Goal: Task Accomplishment & Management: Use online tool/utility

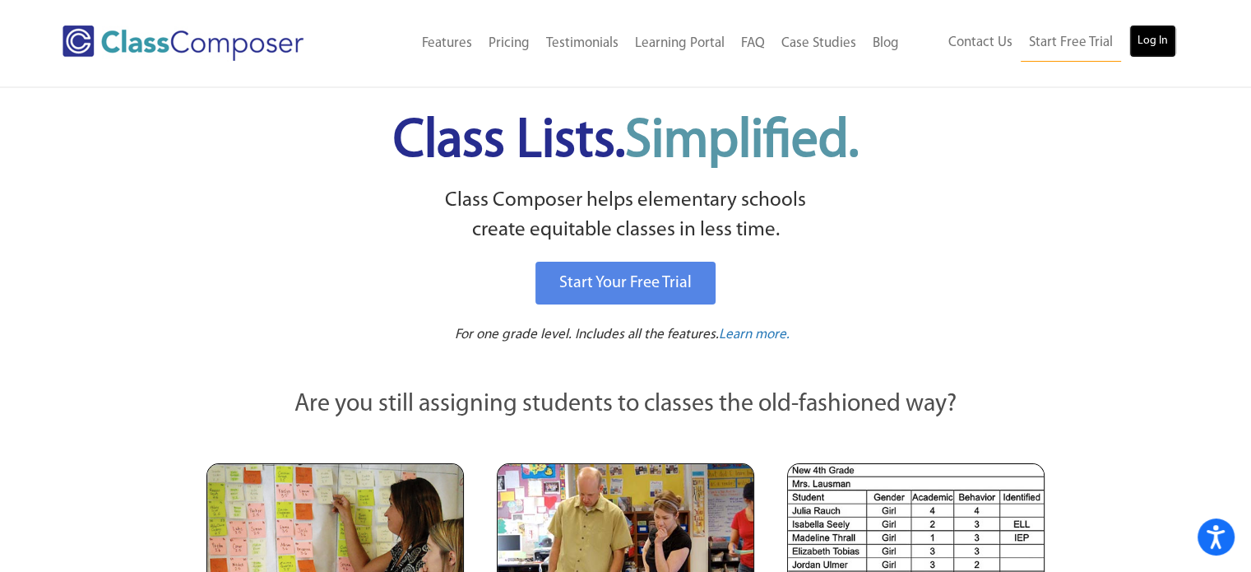
click at [1168, 37] on link "Log In" at bounding box center [1153, 41] width 47 height 33
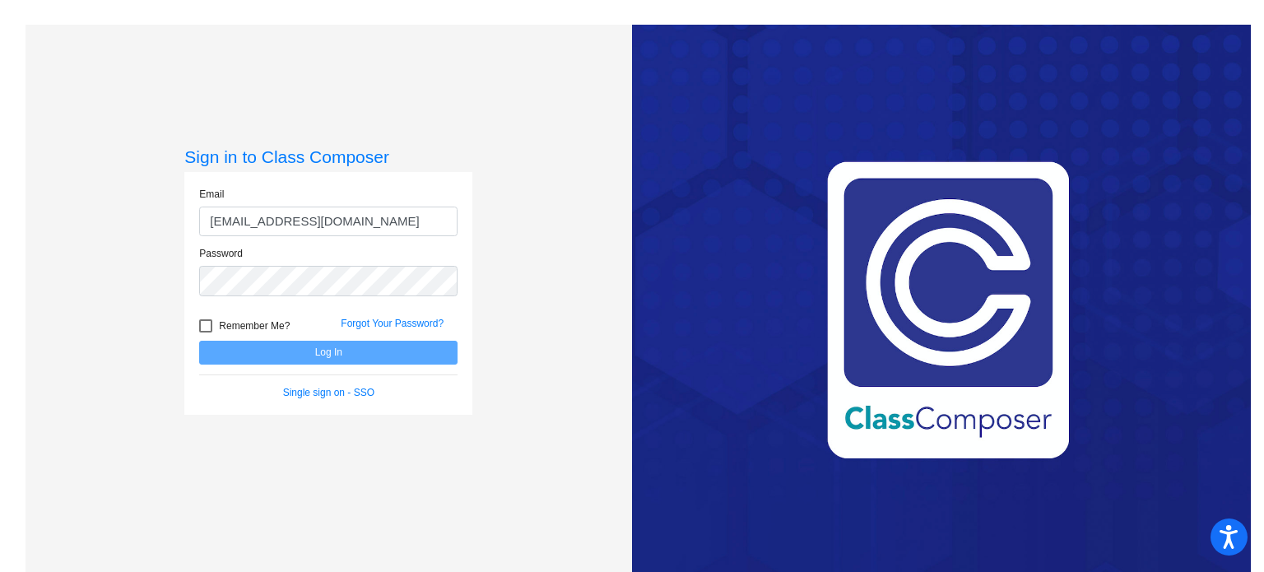
type input "cserna@w-usd.org"
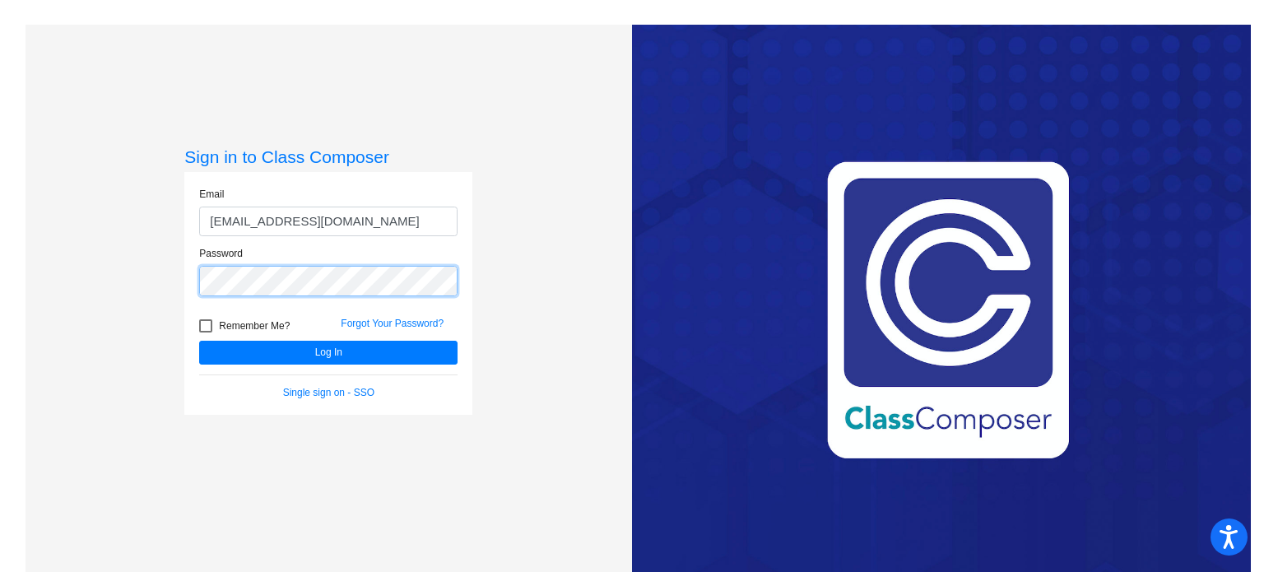
click at [199, 341] on button "Log In" at bounding box center [328, 353] width 258 height 24
click at [112, 269] on div "Sign in to Class Composer Email cserna@w-usd.org Password Remember Me? Forgot Y…" at bounding box center [329, 311] width 606 height 572
click at [199, 341] on button "Log In" at bounding box center [328, 353] width 258 height 24
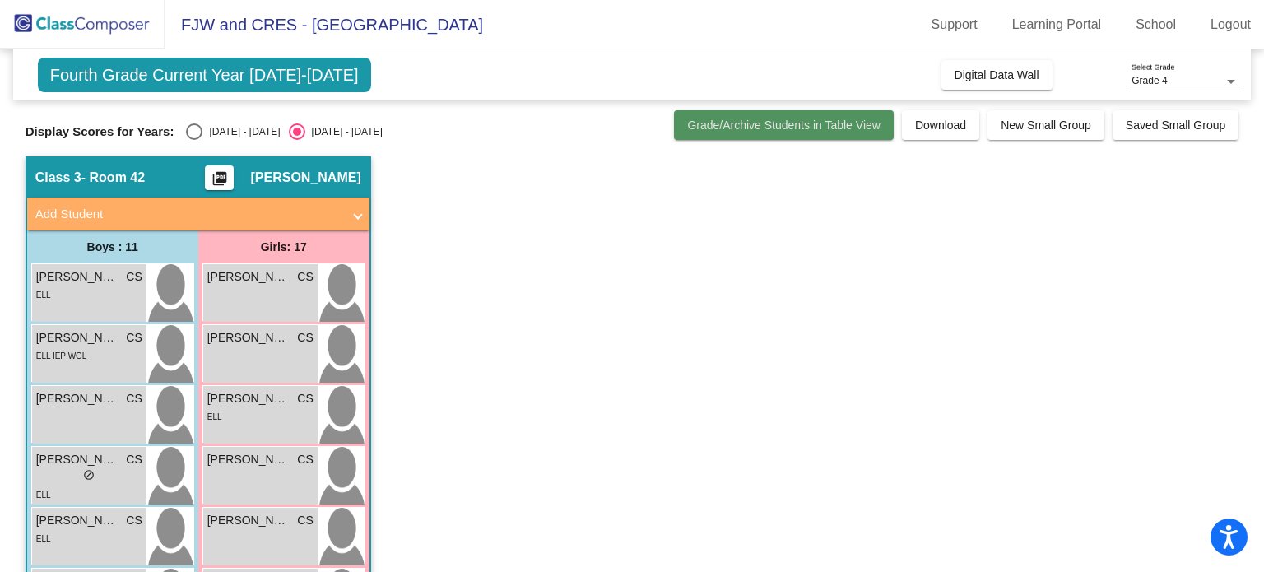
click at [743, 132] on button "Grade/Archive Students in Table View" at bounding box center [784, 125] width 220 height 30
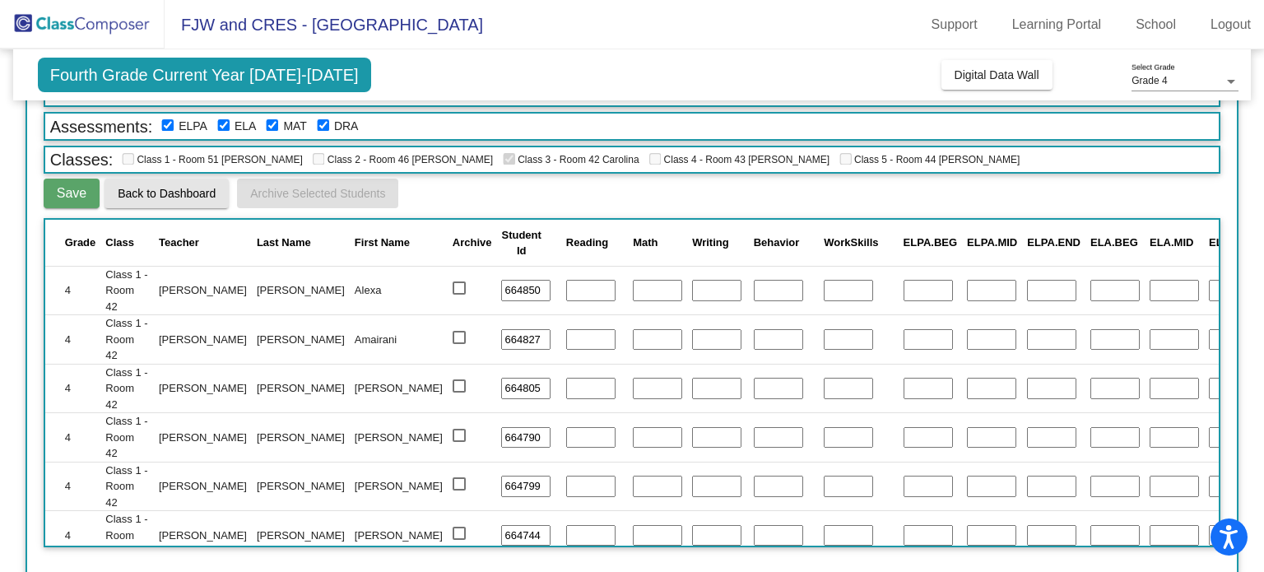
click at [176, 197] on span "Back to Dashboard" at bounding box center [167, 193] width 98 height 13
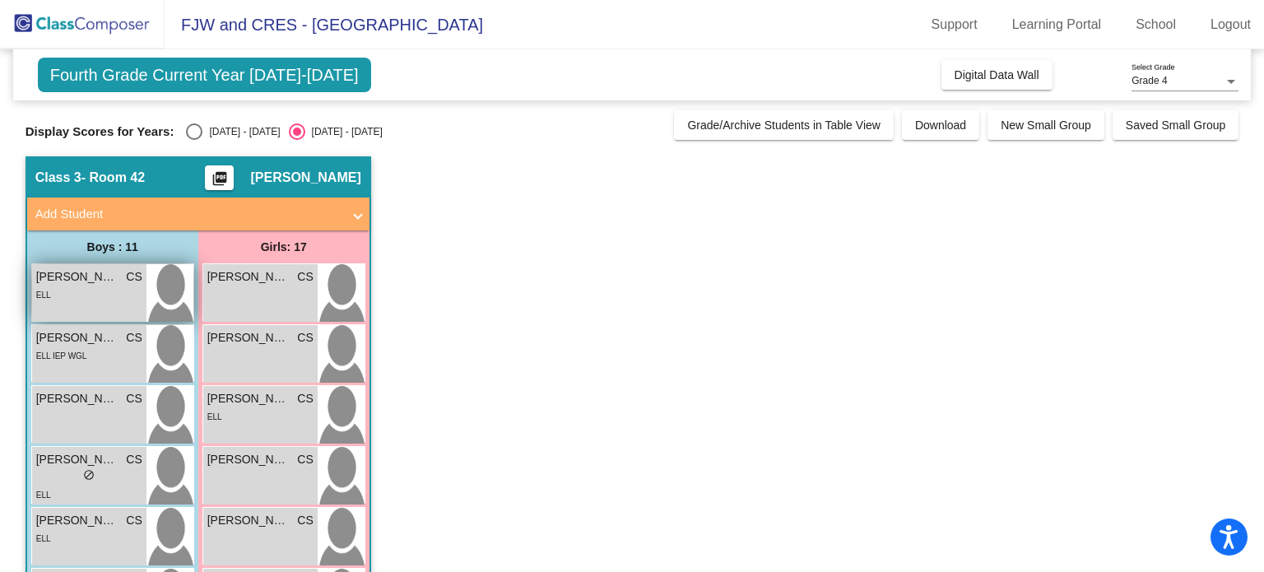
click at [90, 287] on div "ELL" at bounding box center [89, 294] width 106 height 17
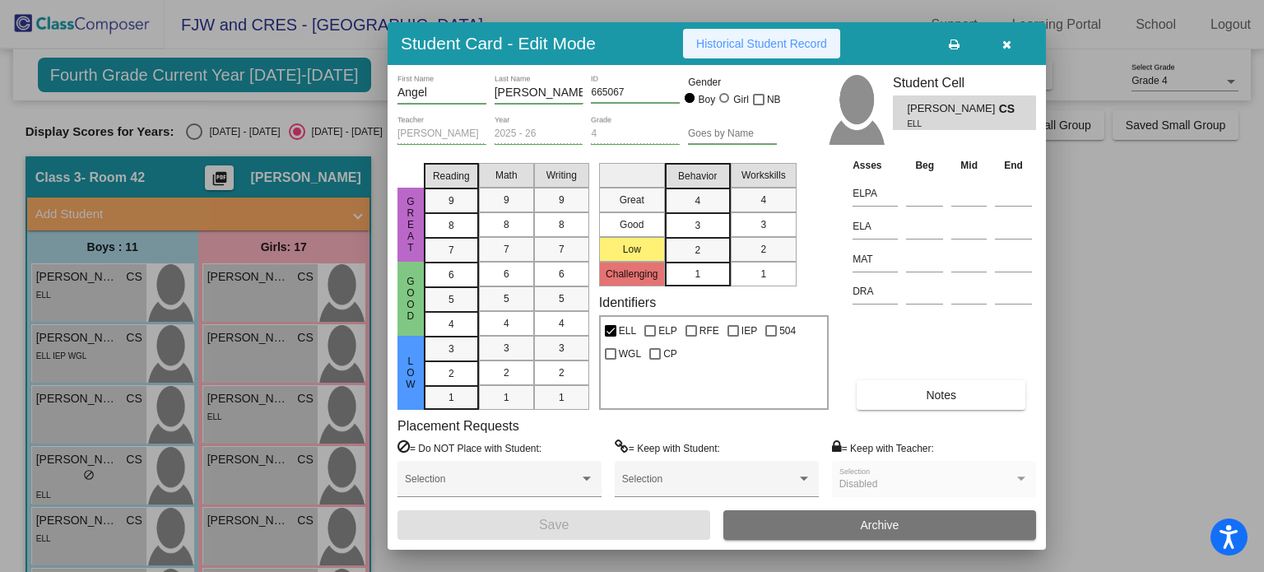
click at [783, 44] on span "Historical Student Record" at bounding box center [761, 43] width 131 height 13
click at [1014, 43] on button "button" at bounding box center [1006, 44] width 53 height 30
